Goal: Task Accomplishment & Management: Manage account settings

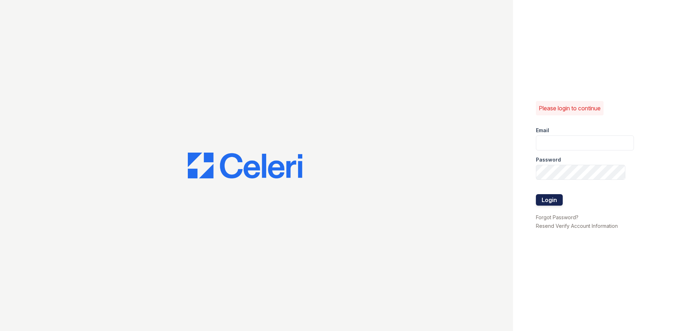
type input "tpittman@trinity-pm.com"
click at [543, 197] on button "Login" at bounding box center [549, 199] width 27 height 11
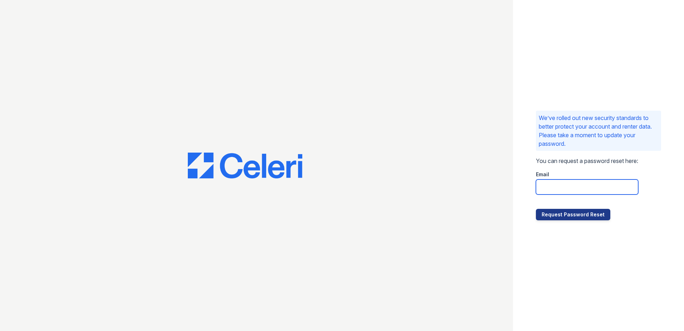
click at [546, 184] on input "email" at bounding box center [587, 186] width 102 height 15
click at [544, 210] on button "Request Password Reset" at bounding box center [573, 214] width 74 height 11
type input "[EMAIL_ADDRESS][DOMAIN_NAME]"
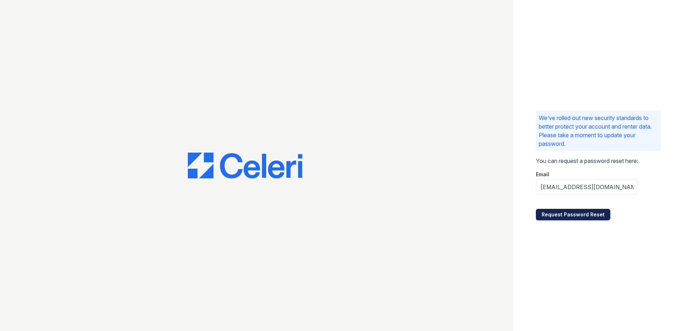
click at [547, 212] on button "Request Password Reset" at bounding box center [573, 214] width 74 height 11
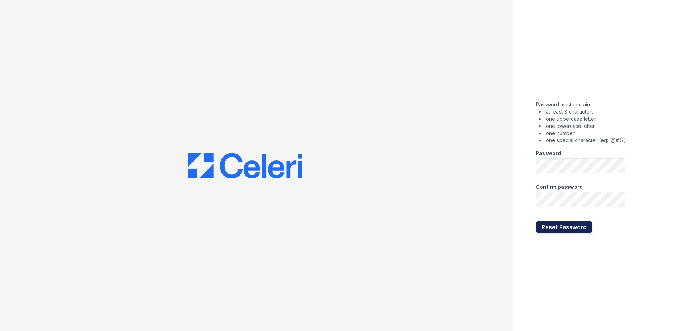
click at [543, 226] on button "Reset Password" at bounding box center [564, 226] width 57 height 11
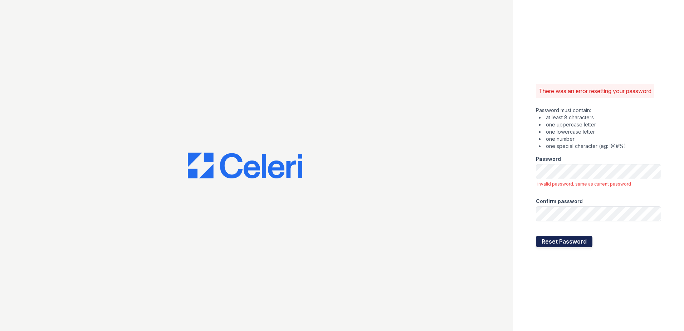
click at [541, 240] on button "Reset Password" at bounding box center [564, 240] width 57 height 11
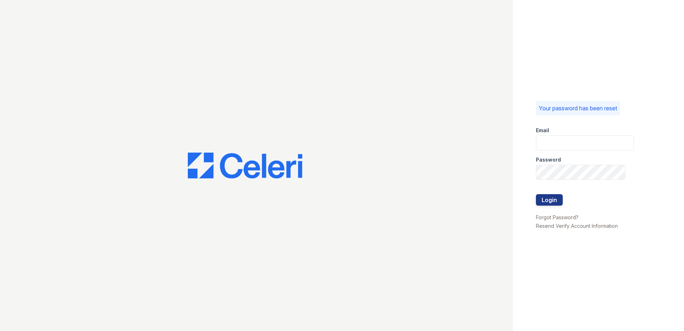
type input "[EMAIL_ADDRESS][DOMAIN_NAME]"
click at [543, 199] on button "Login" at bounding box center [549, 199] width 27 height 11
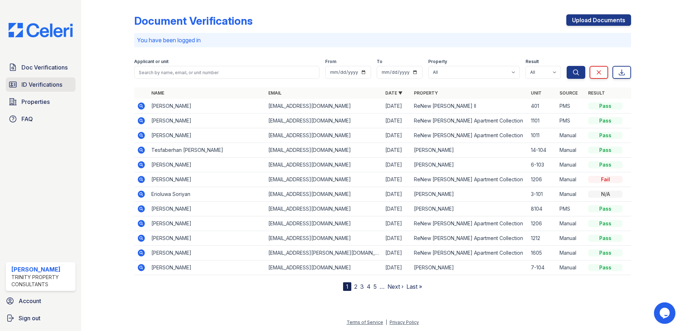
click at [59, 86] on span "ID Verifications" at bounding box center [41, 84] width 41 height 9
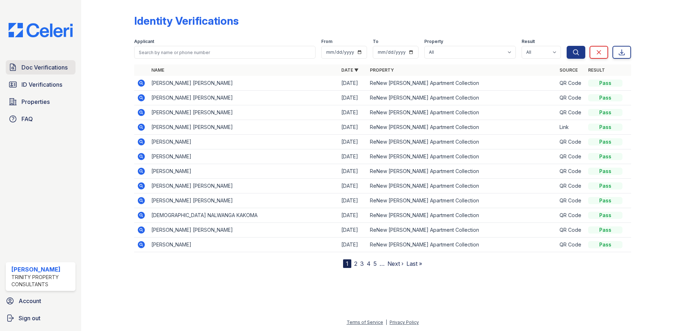
click at [55, 70] on span "Doc Verifications" at bounding box center [44, 67] width 46 height 9
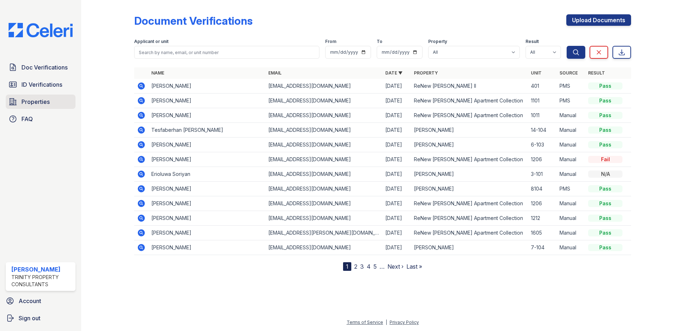
click at [27, 99] on span "Properties" at bounding box center [35, 101] width 28 height 9
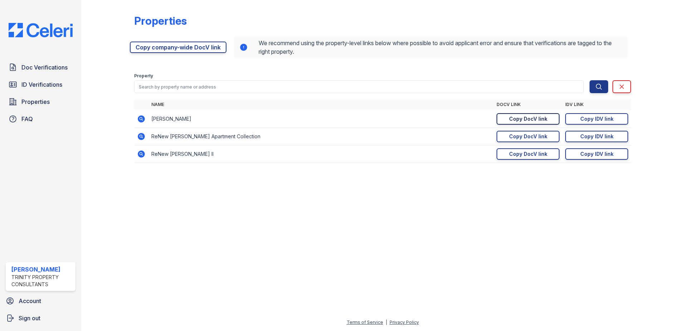
click at [547, 122] on link "Copy DocV link Copy link" at bounding box center [528, 118] width 63 height 11
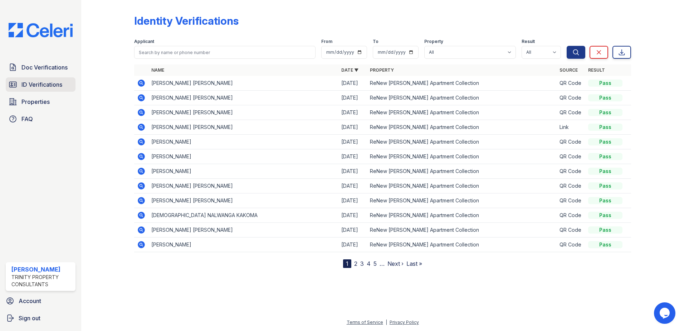
click at [50, 82] on span "ID Verifications" at bounding box center [41, 84] width 41 height 9
click at [53, 65] on span "Doc Verifications" at bounding box center [44, 67] width 46 height 9
